Goal: Task Accomplishment & Management: Use online tool/utility

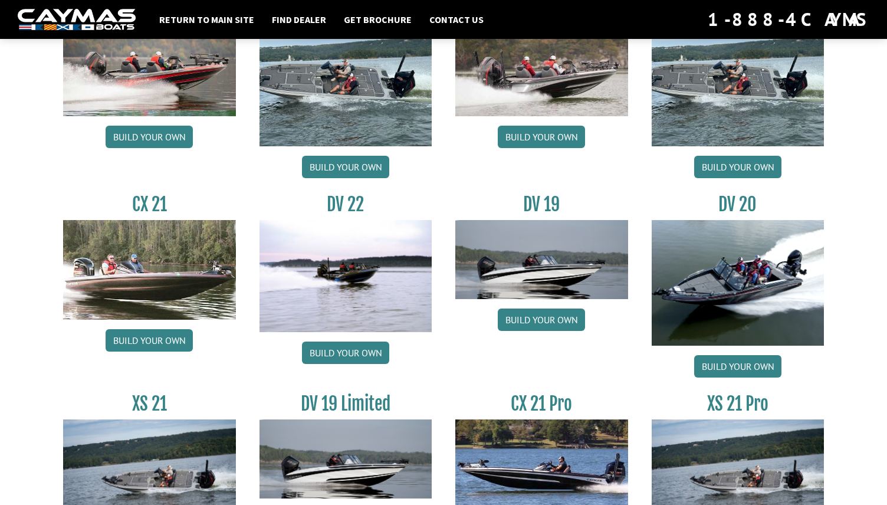
scroll to position [1291, 0]
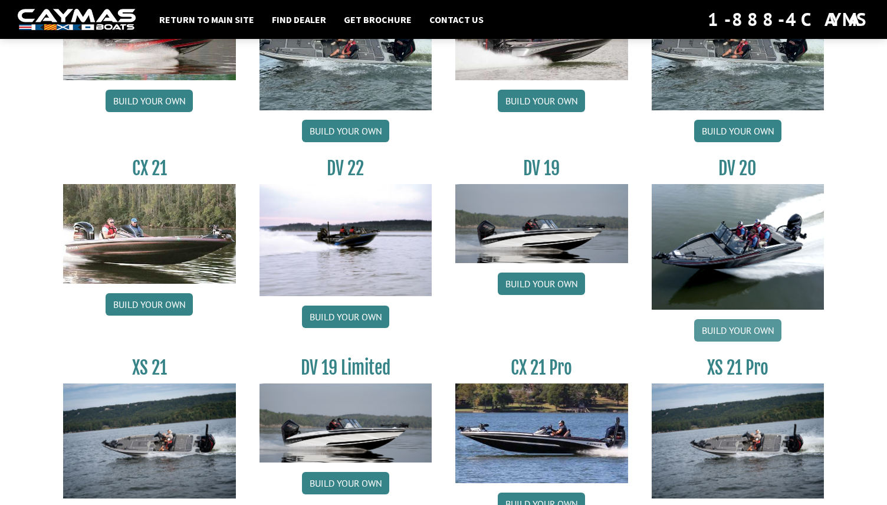
click at [735, 331] on link "Build your own" at bounding box center [737, 330] width 87 height 22
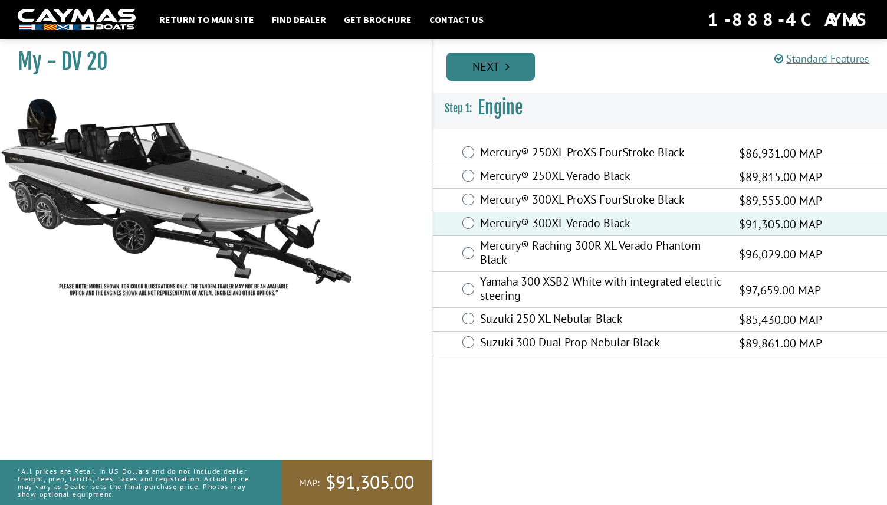
click at [500, 68] on link "Next" at bounding box center [490, 66] width 88 height 28
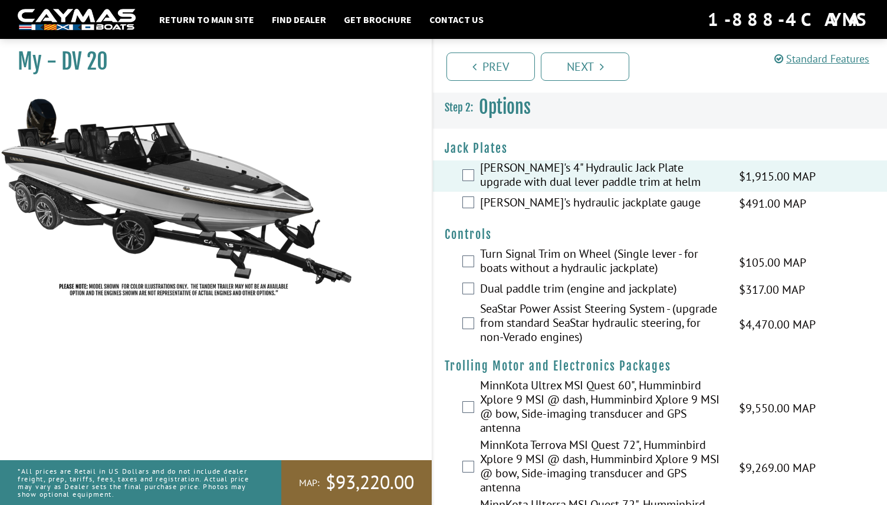
click at [467, 209] on div "[PERSON_NAME]'s hydraulic jackplate gauge $491.00 MAP $580.00 MSRP" at bounding box center [660, 204] width 454 height 24
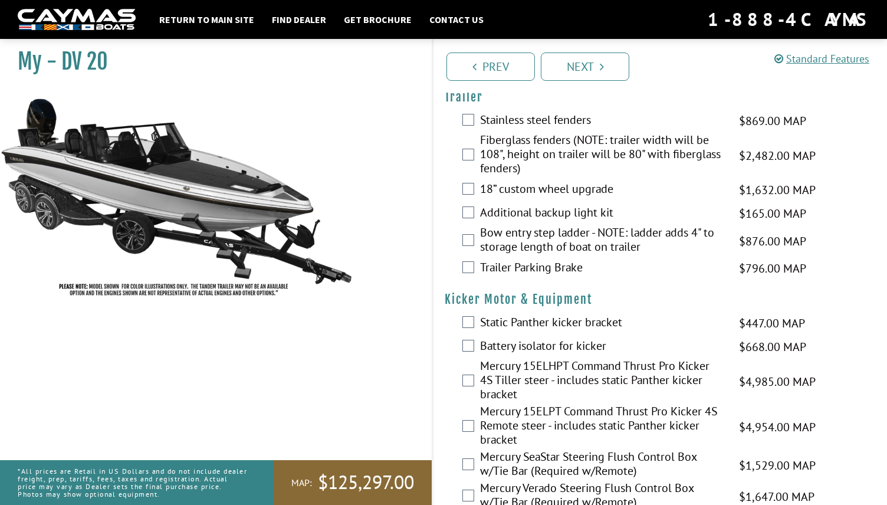
scroll to position [2918, 0]
click at [475, 311] on div "Static Panther kicker bracket $447.00 MAP $527.00 MSRP" at bounding box center [660, 323] width 454 height 24
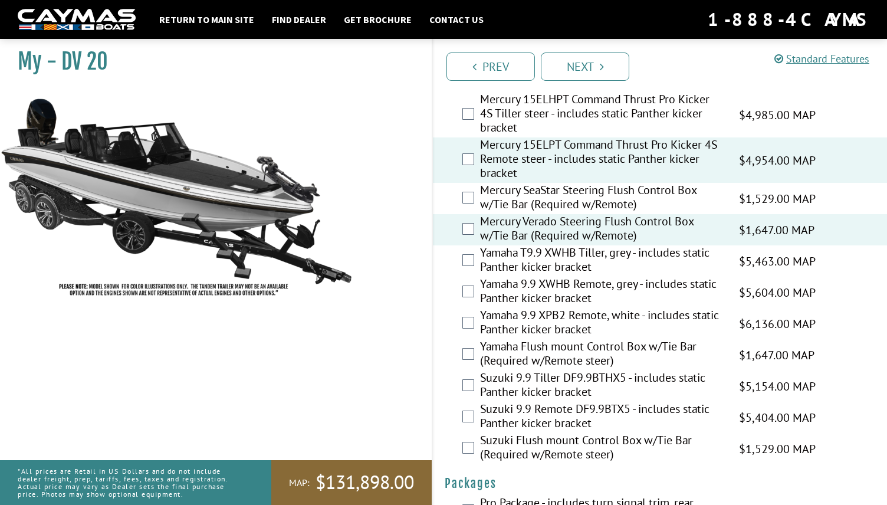
scroll to position [3246, 0]
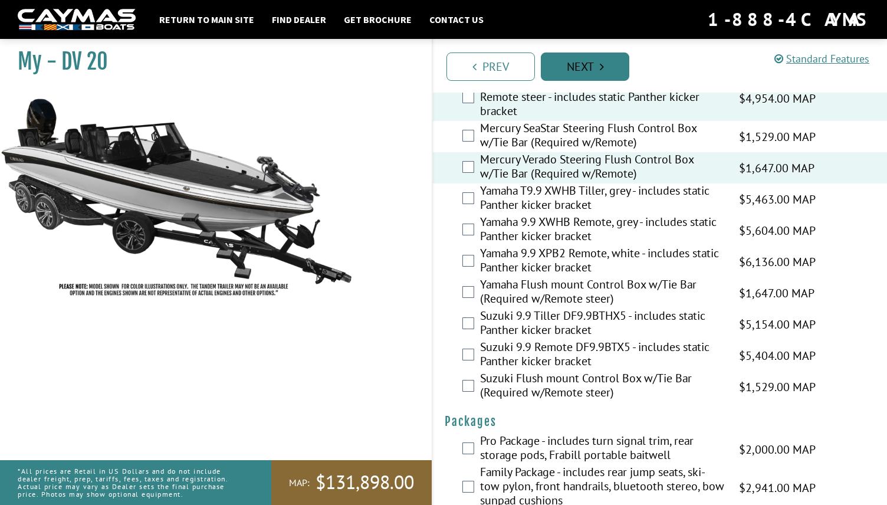
click at [590, 67] on link "Next" at bounding box center [585, 66] width 88 height 28
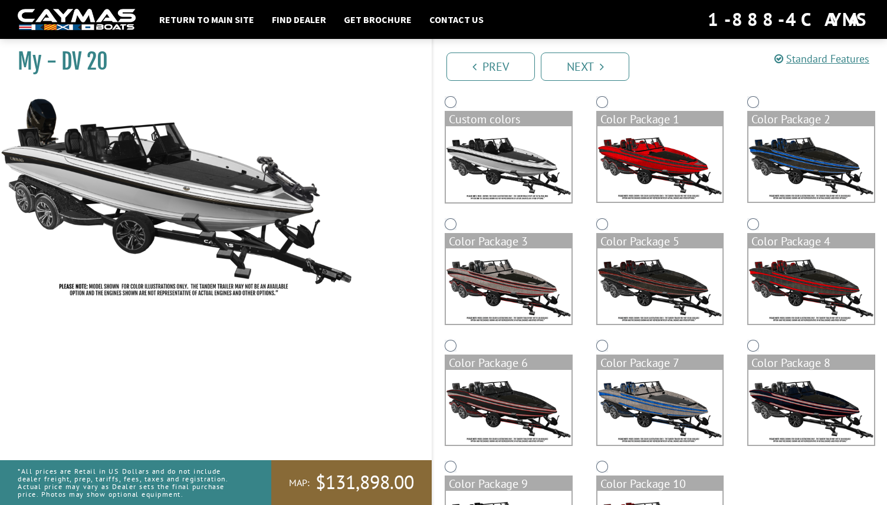
scroll to position [128, 0]
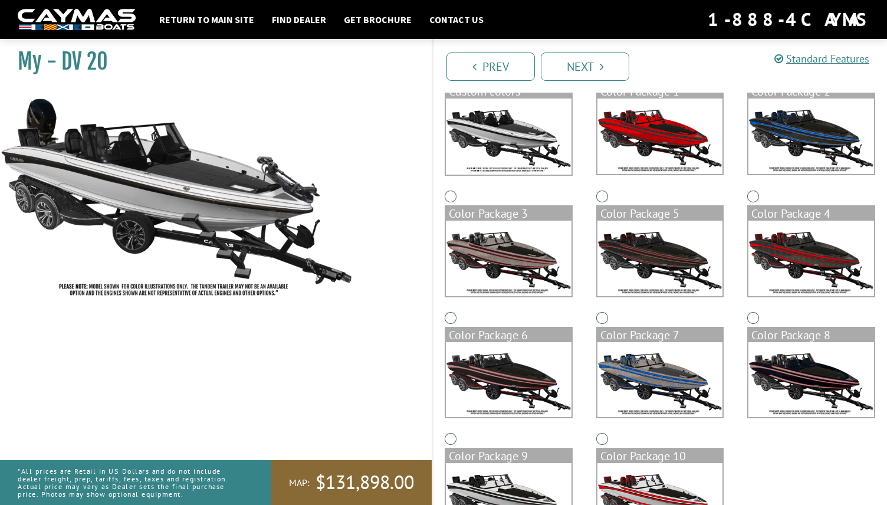
click at [788, 248] on img at bounding box center [811, 257] width 126 height 75
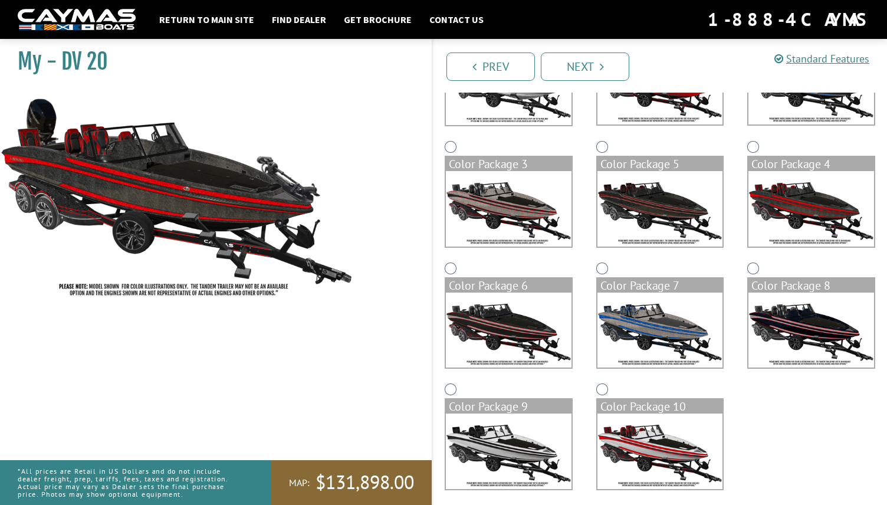
scroll to position [186, 0]
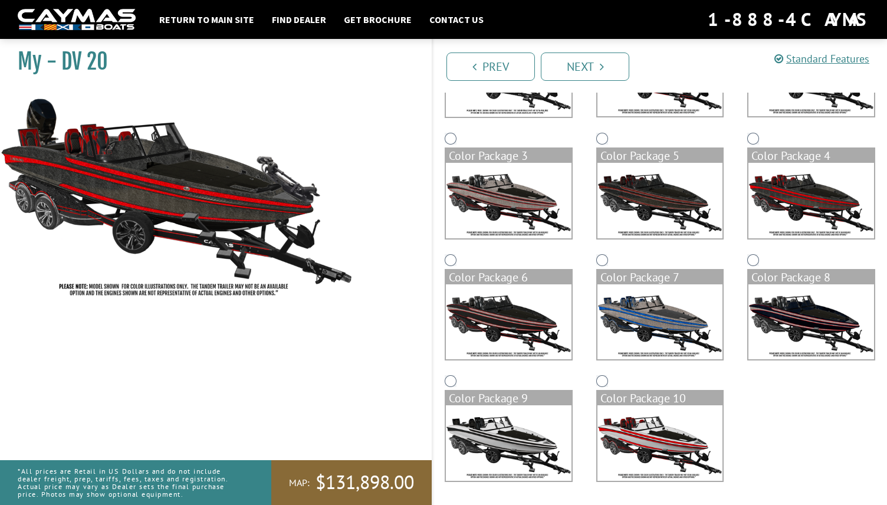
click at [794, 320] on img at bounding box center [811, 321] width 126 height 75
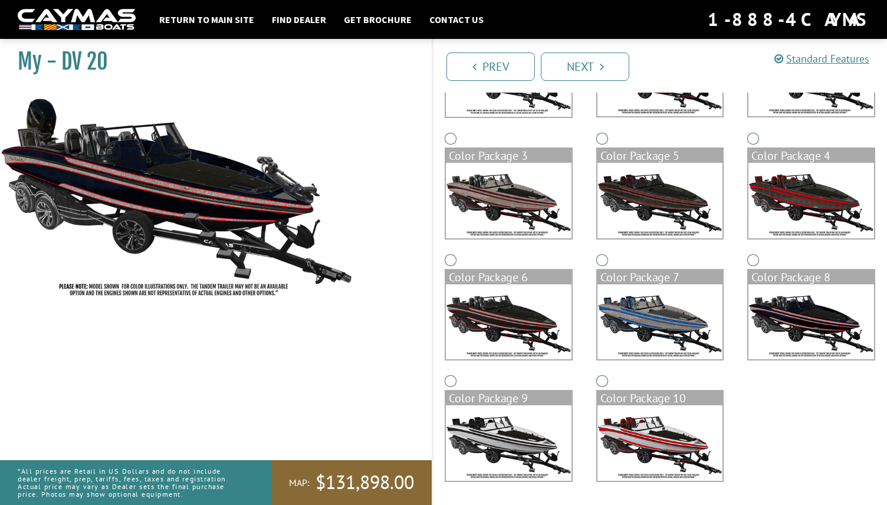
click at [516, 317] on img at bounding box center [509, 321] width 126 height 75
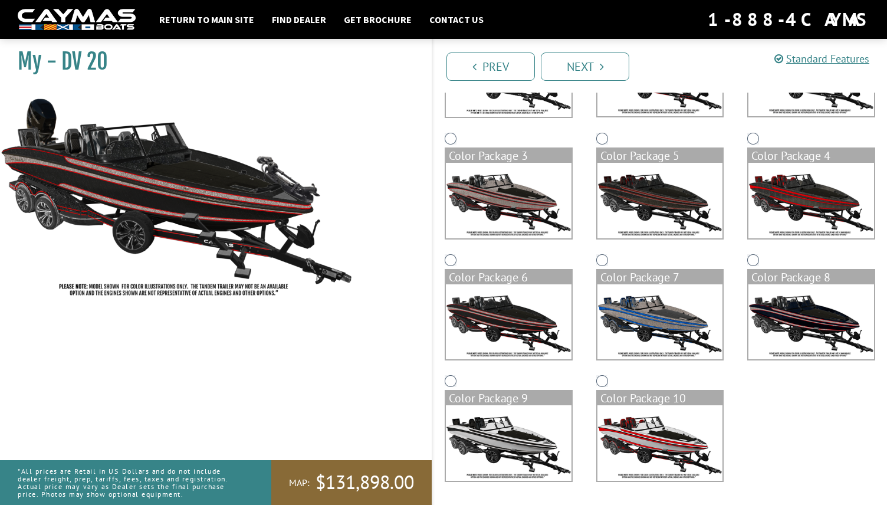
click at [786, 316] on img at bounding box center [811, 321] width 126 height 75
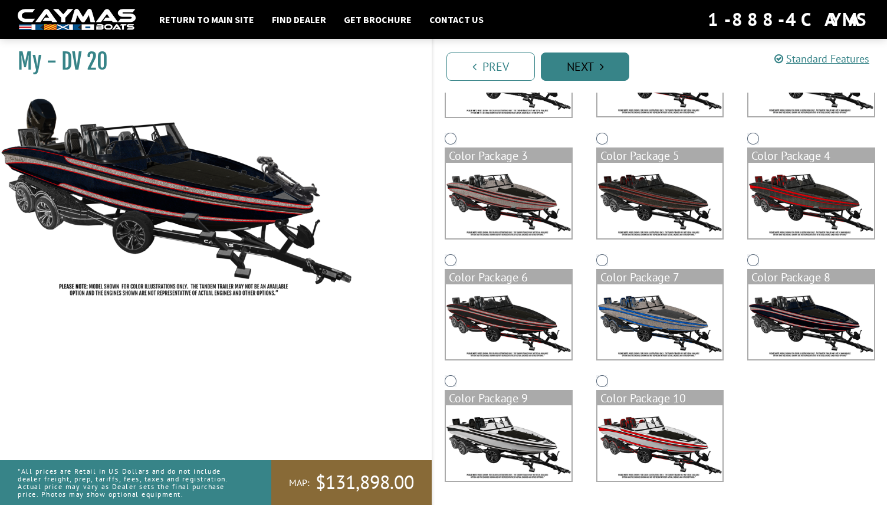
click at [591, 65] on link "Next" at bounding box center [585, 66] width 88 height 28
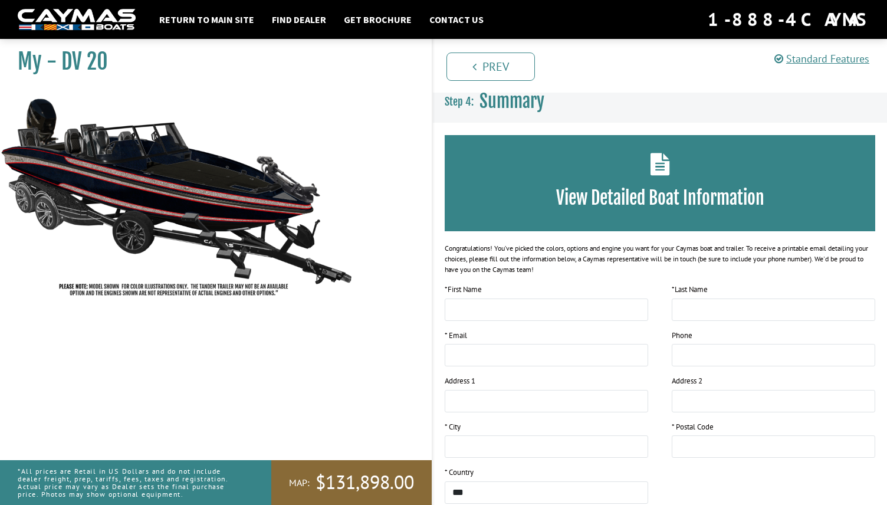
scroll to position [4, 0]
